Goal: Find specific page/section: Find specific page/section

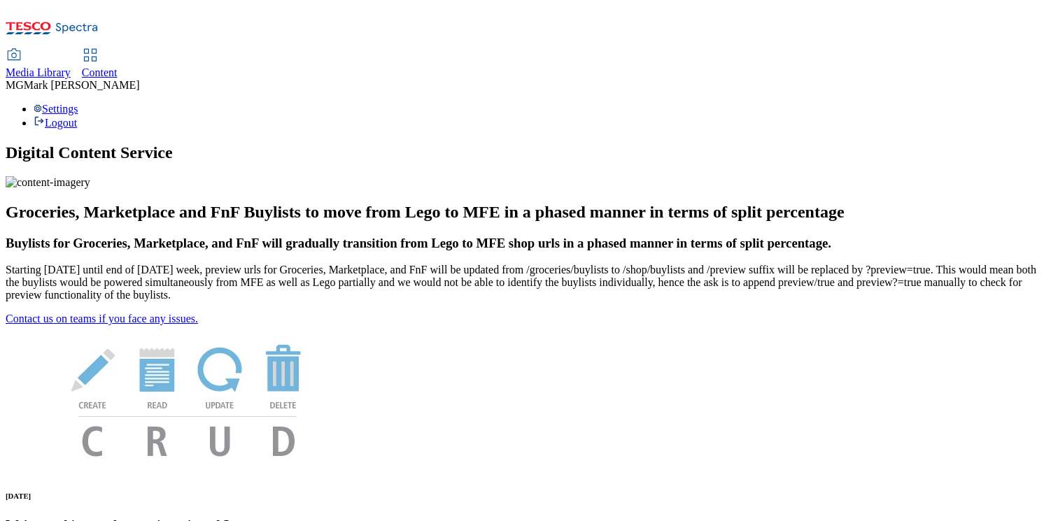
click at [71, 66] on span "Media Library" at bounding box center [38, 72] width 65 height 12
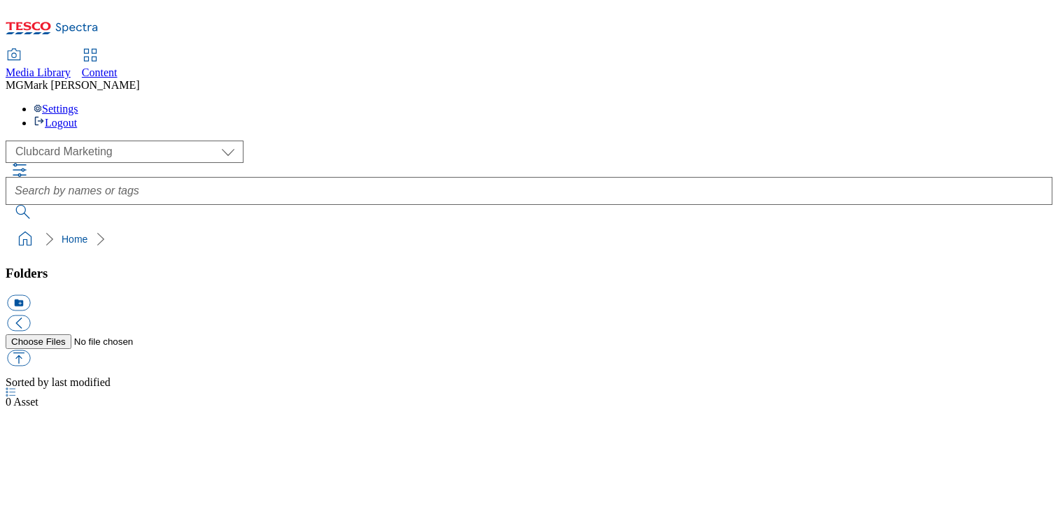
scroll to position [1, 0]
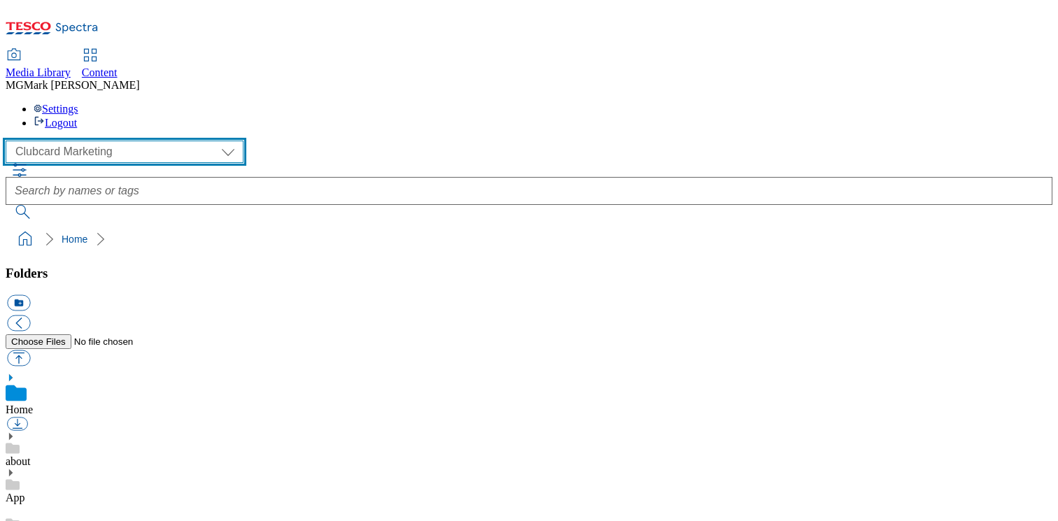
click at [103, 141] on select "Clubcard Marketing Dotcom UK FnF Stores GHS Marketing UK GHS Product UK GHS ROI…" at bounding box center [125, 152] width 238 height 22
select select "flare-ghs-mktg"
click at [10, 141] on select "Clubcard Marketing Dotcom UK FnF Stores GHS Marketing UK GHS Product UK GHS ROI…" at bounding box center [125, 152] width 238 height 22
